Goal: Task Accomplishment & Management: Use online tool/utility

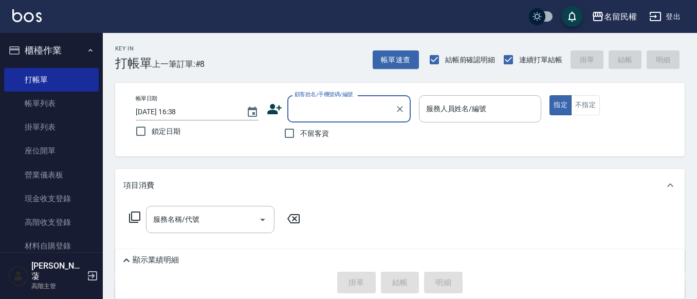
click at [310, 140] on label "不留客資" at bounding box center [304, 133] width 50 height 22
click at [300, 140] on input "不留客資" at bounding box center [290, 133] width 22 height 22
checkbox input "true"
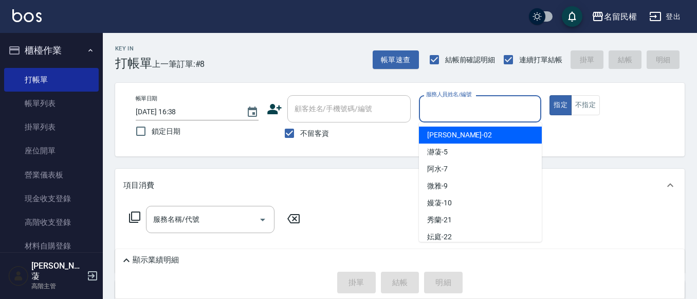
click at [472, 106] on input "服務人員姓名/編號" at bounding box center [480, 109] width 114 height 18
type input "瀞蓤-5"
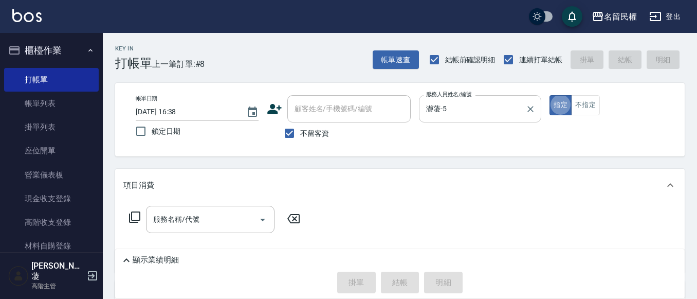
type button "true"
click at [585, 97] on button "不指定" at bounding box center [585, 105] width 29 height 20
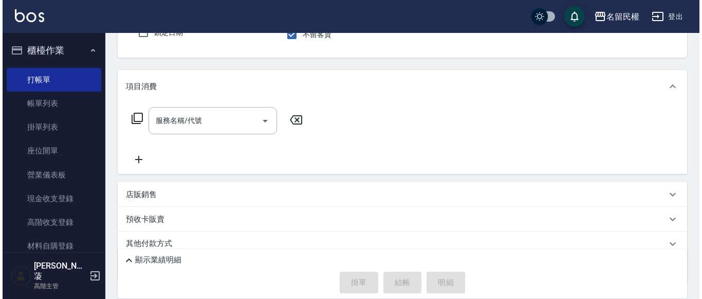
scroll to position [103, 0]
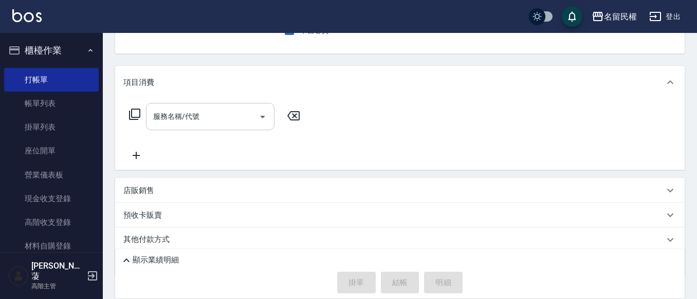
click at [195, 122] on input "服務名稱/代號" at bounding box center [203, 116] width 104 height 18
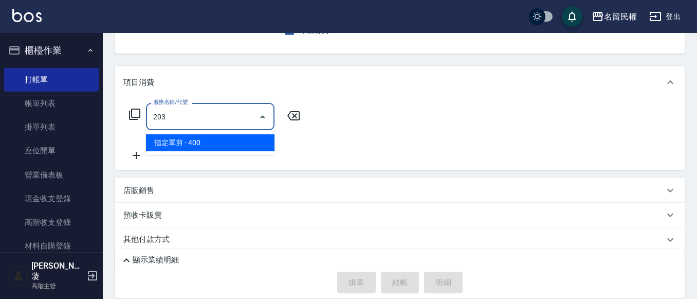
type input "指定單剪(203)"
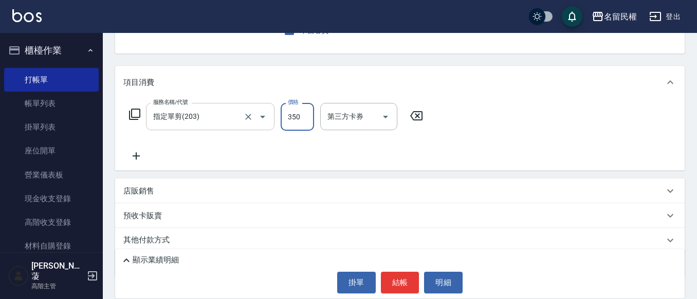
type input "350"
click at [405, 279] on button "結帳" at bounding box center [400, 282] width 39 height 22
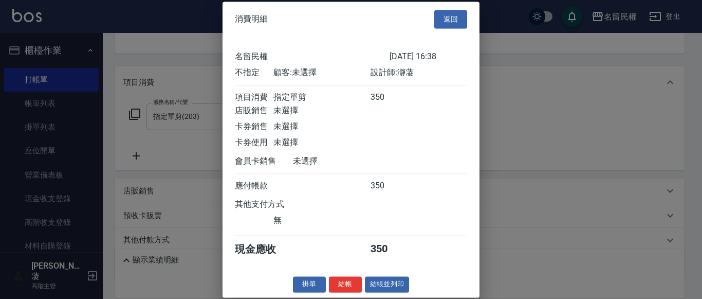
scroll to position [13, 0]
click at [349, 284] on button "結帳" at bounding box center [345, 284] width 33 height 16
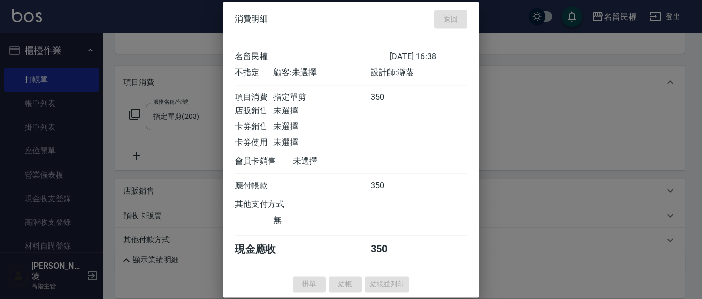
type input "[DATE] 17:35"
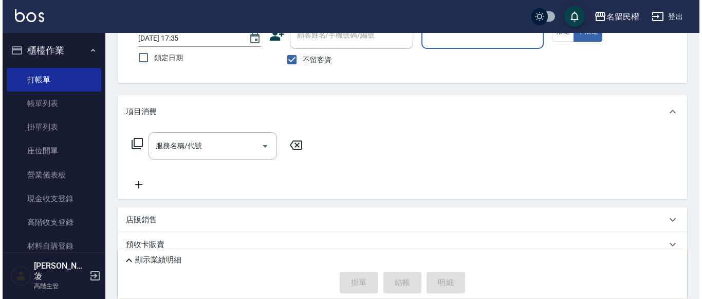
scroll to position [48, 0]
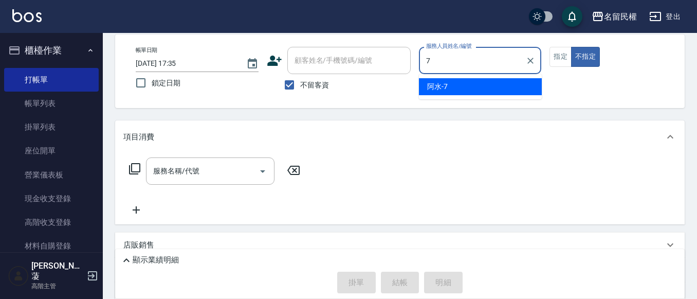
type input "阿水-7"
type button "false"
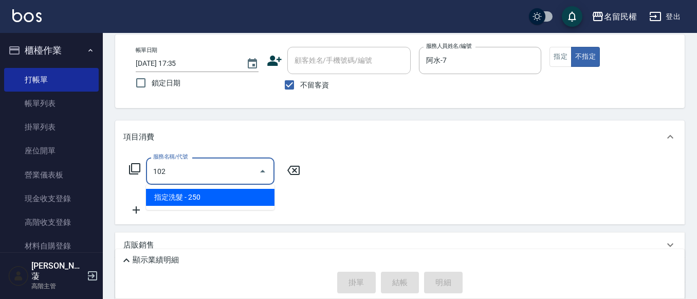
type input "指定洗髮(102)"
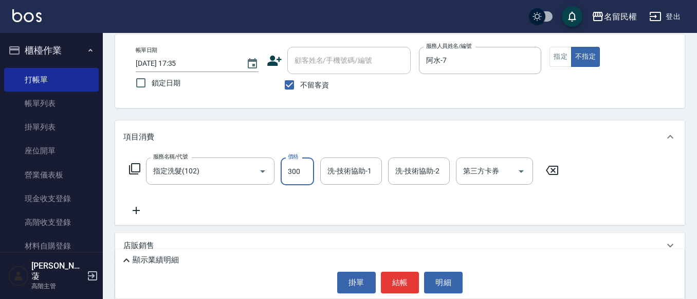
type input "300"
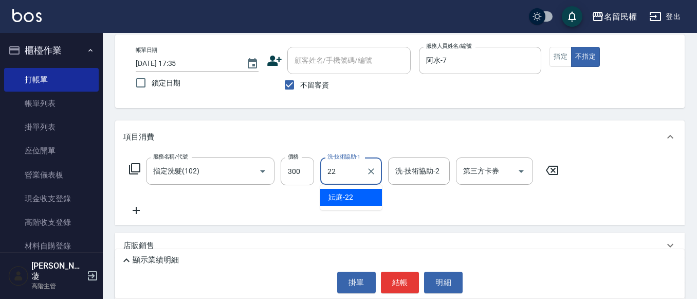
type input "妘庭-22"
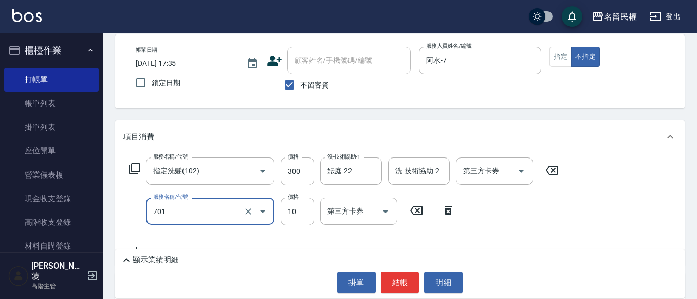
type input "潤絲(701)"
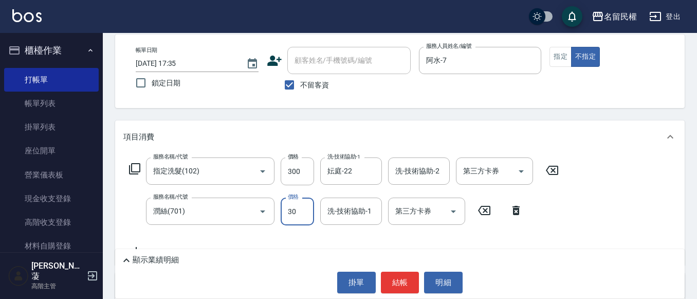
type input "30"
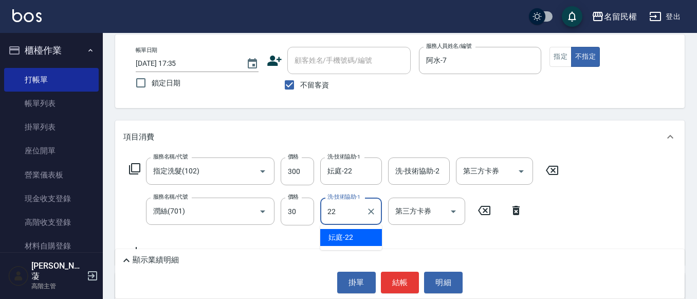
type input "妘庭-22"
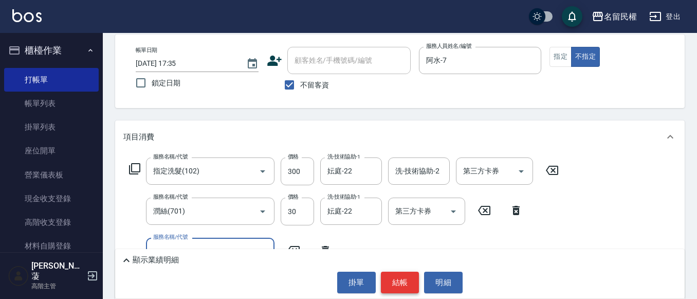
click at [402, 288] on button "結帳" at bounding box center [400, 282] width 39 height 22
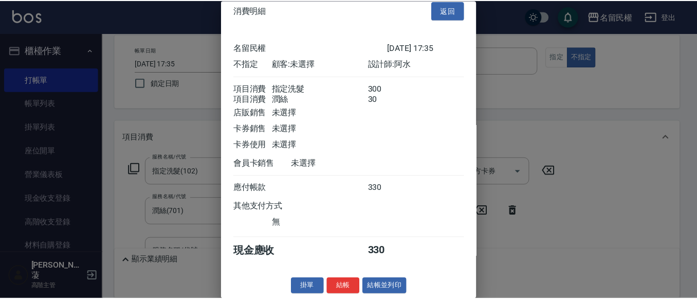
scroll to position [26, 0]
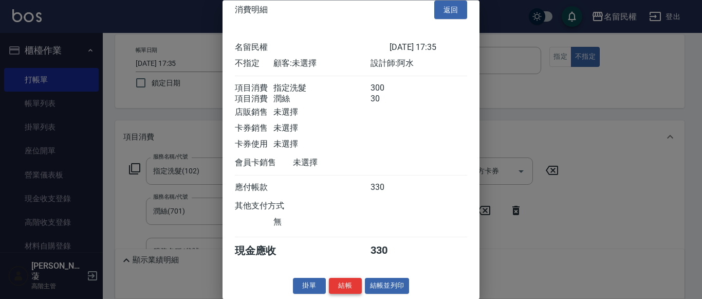
click at [331, 284] on button "結帳" at bounding box center [345, 286] width 33 height 16
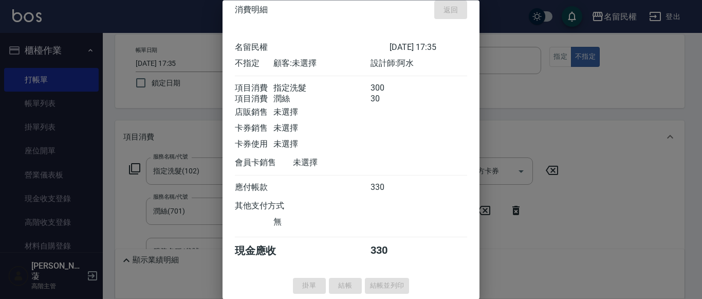
type input "[DATE] 17:46"
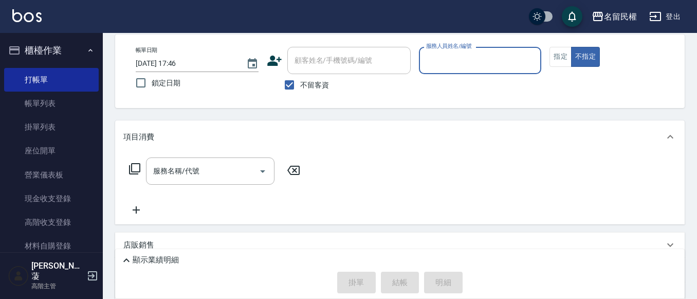
scroll to position [0, 0]
